Goal: Obtain resource: Download file/media

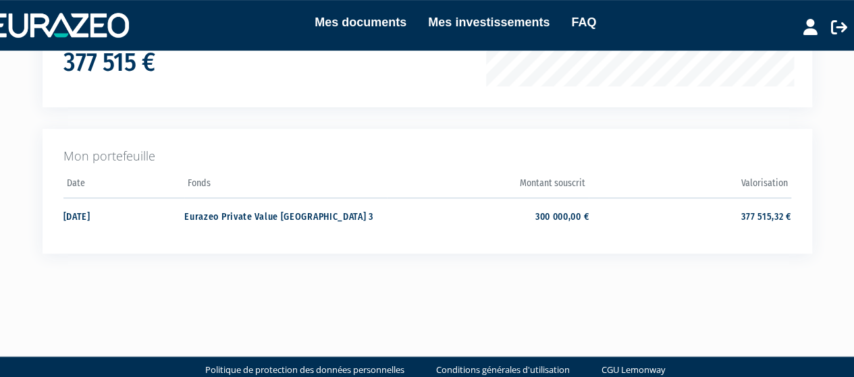
scroll to position [291, 0]
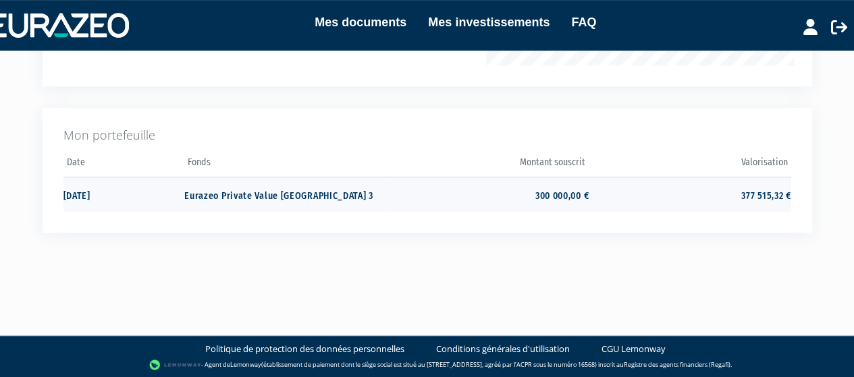
click at [757, 196] on td "377 515,32 €" at bounding box center [690, 195] width 202 height 36
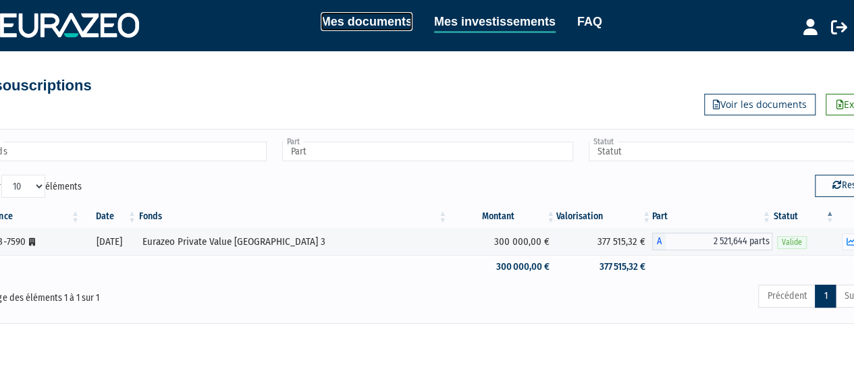
click at [348, 23] on link "Mes documents" at bounding box center [367, 21] width 92 height 19
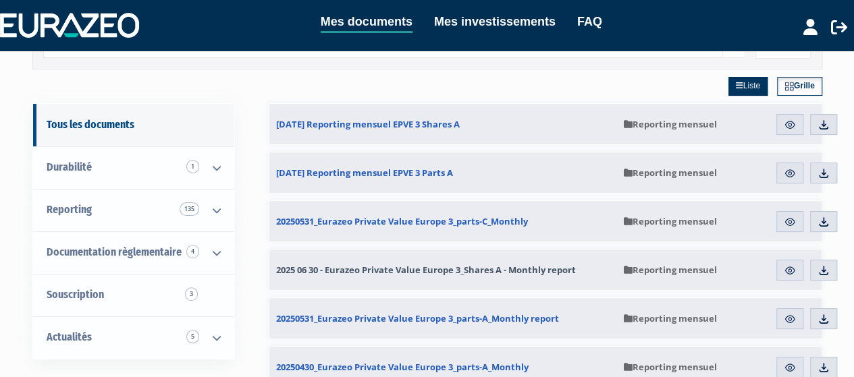
scroll to position [90, 0]
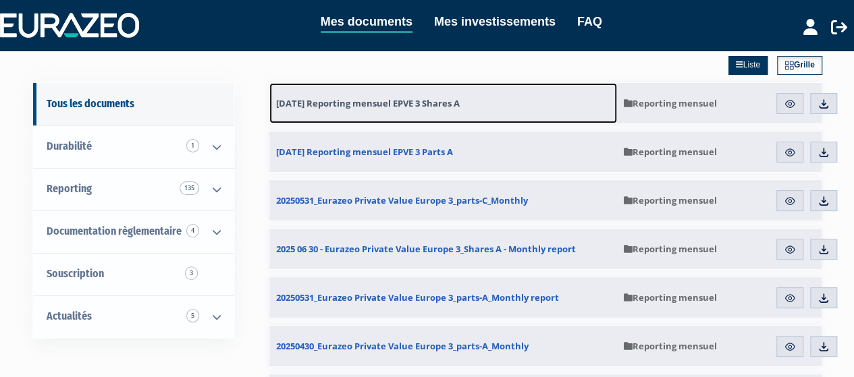
click at [427, 99] on span "30.06.2025 Reporting mensuel EPVE 3 Shares A" at bounding box center [368, 103] width 184 height 12
